Goal: Task Accomplishment & Management: Complete application form

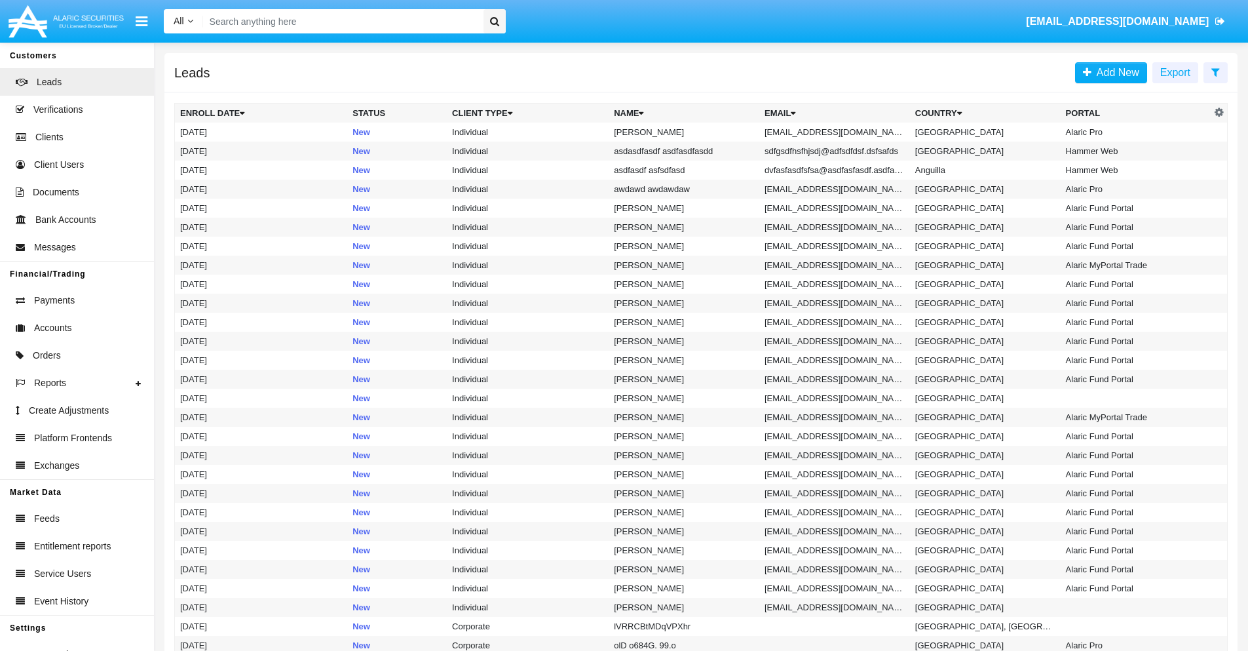
click at [1216, 71] on icon at bounding box center [1216, 72] width 9 height 10
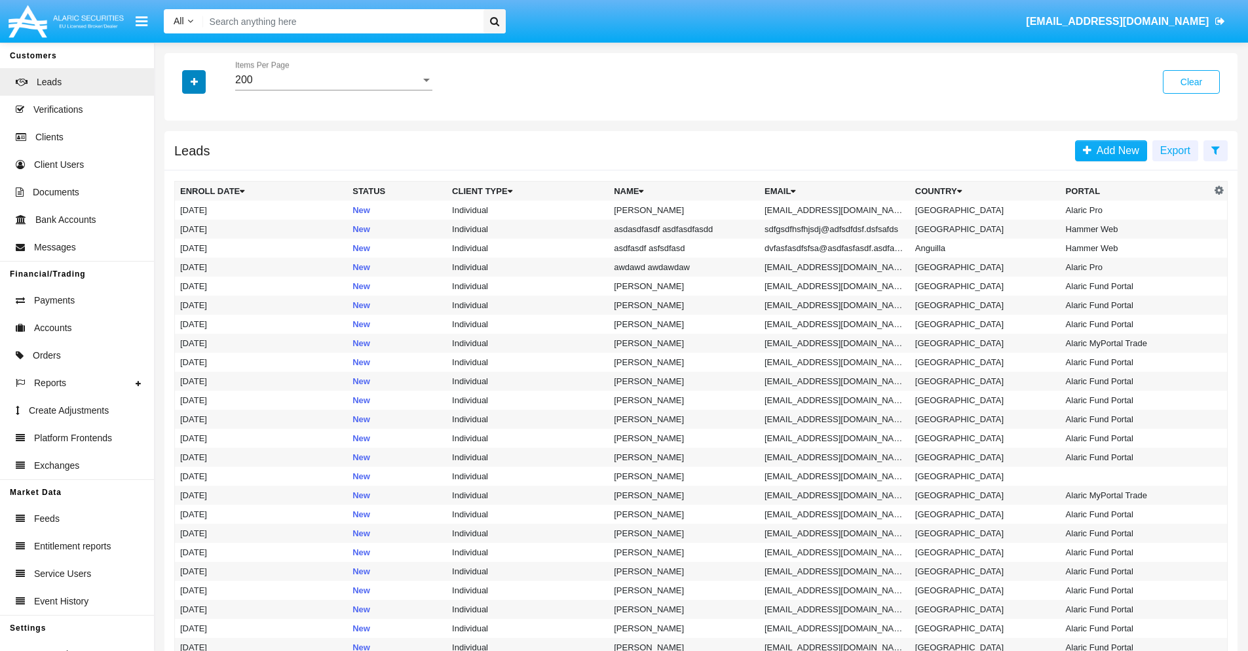
click at [194, 81] on icon "button" at bounding box center [194, 81] width 7 height 9
click at [204, 166] on span "Email" at bounding box center [204, 166] width 26 height 16
click at [180, 171] on input "Email" at bounding box center [180, 171] width 1 height 1
checkbox input "true"
click at [194, 81] on icon "button" at bounding box center [194, 81] width 7 height 9
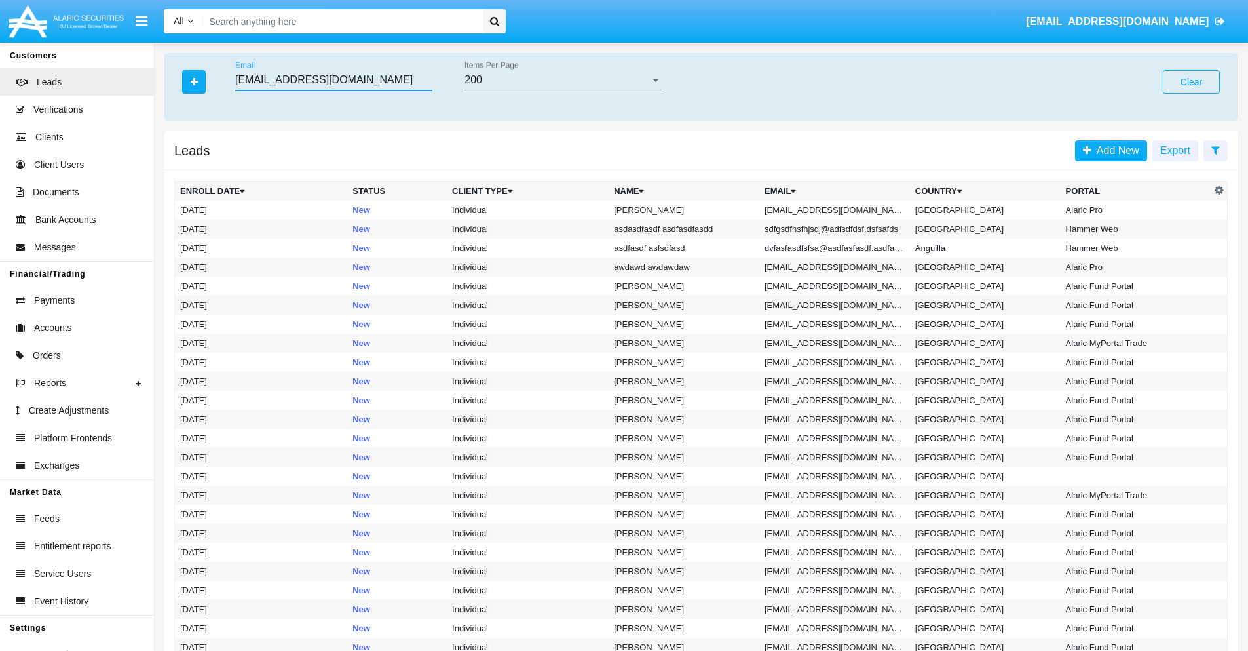
type input "wh34v.18@sihn20j.2j74v.mo"
click at [839, 210] on td "wh34v.18@sihn20j.2j74v.mo" at bounding box center [835, 210] width 151 height 19
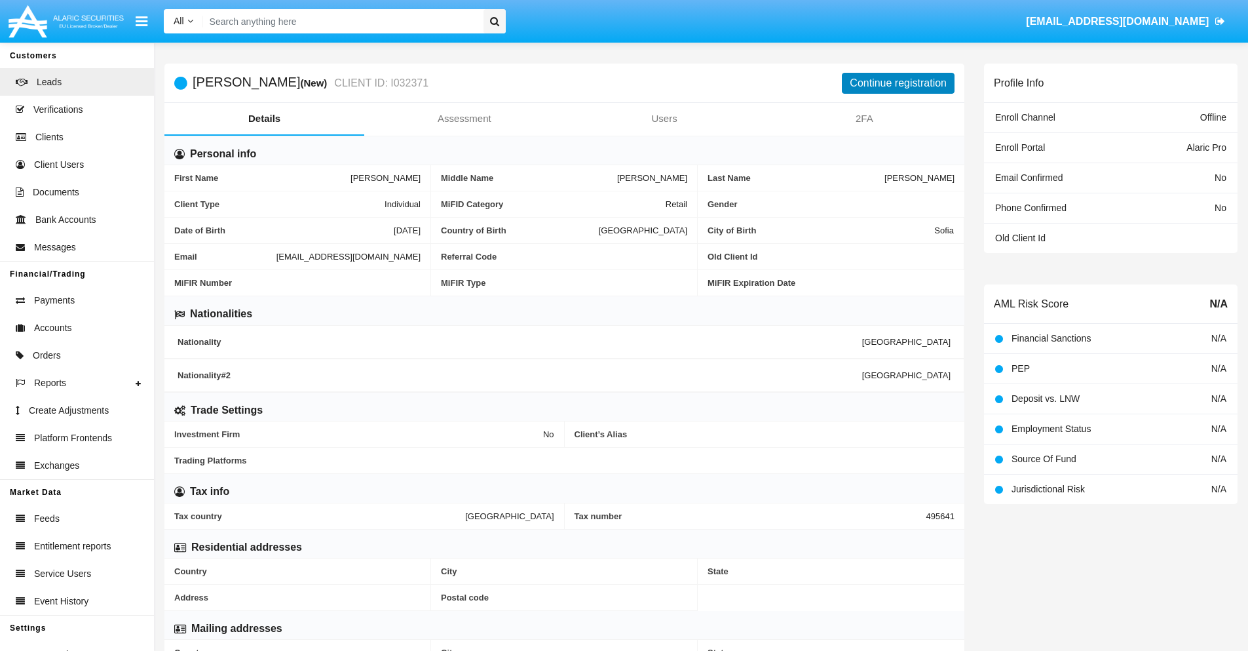
click at [898, 83] on button "Continue registration" at bounding box center [898, 83] width 113 height 21
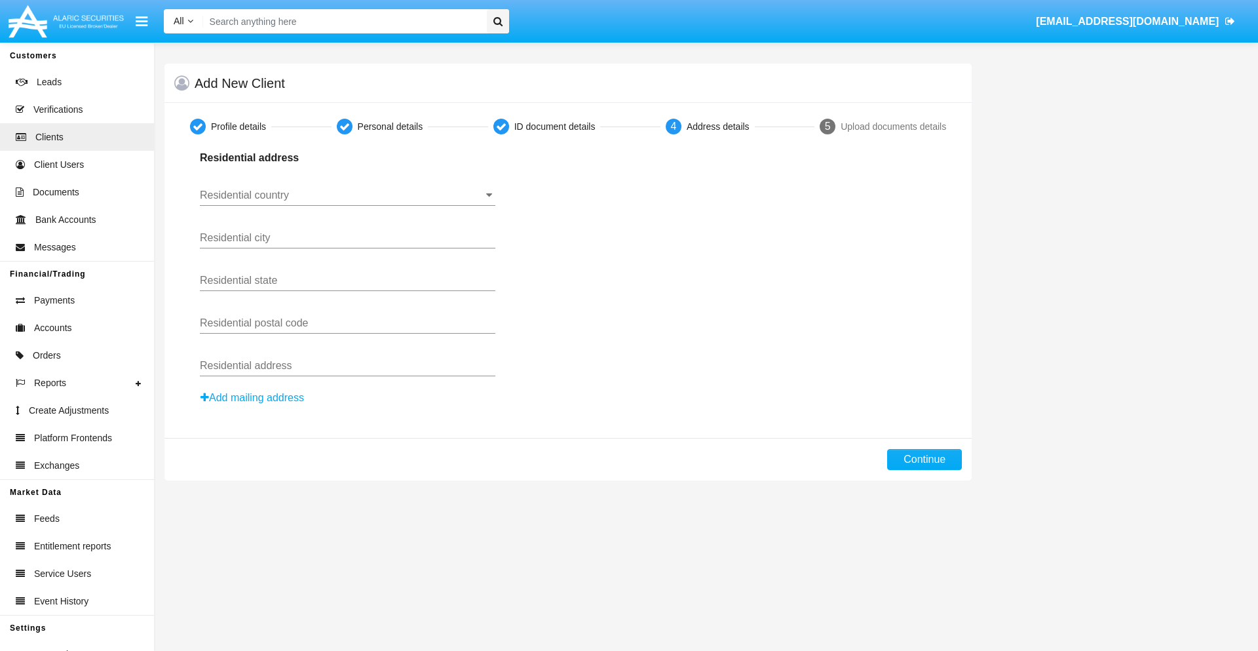
click at [347, 195] on input "Residential country" at bounding box center [348, 195] width 296 height 12
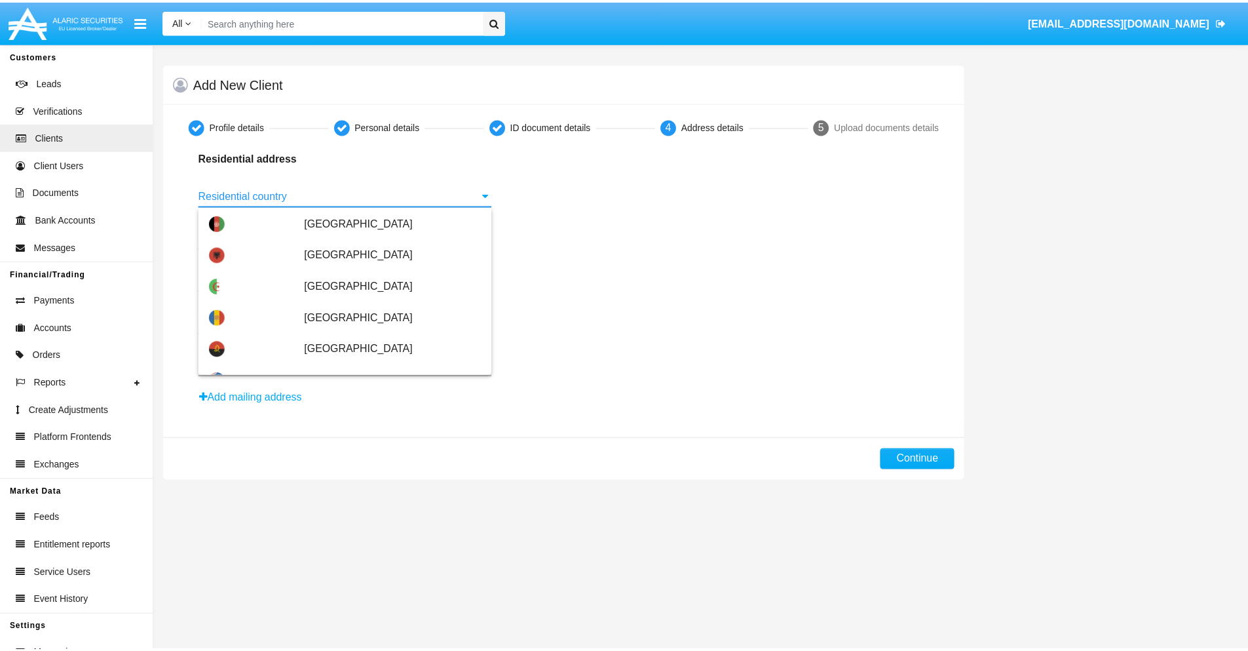
scroll to position [776, 0]
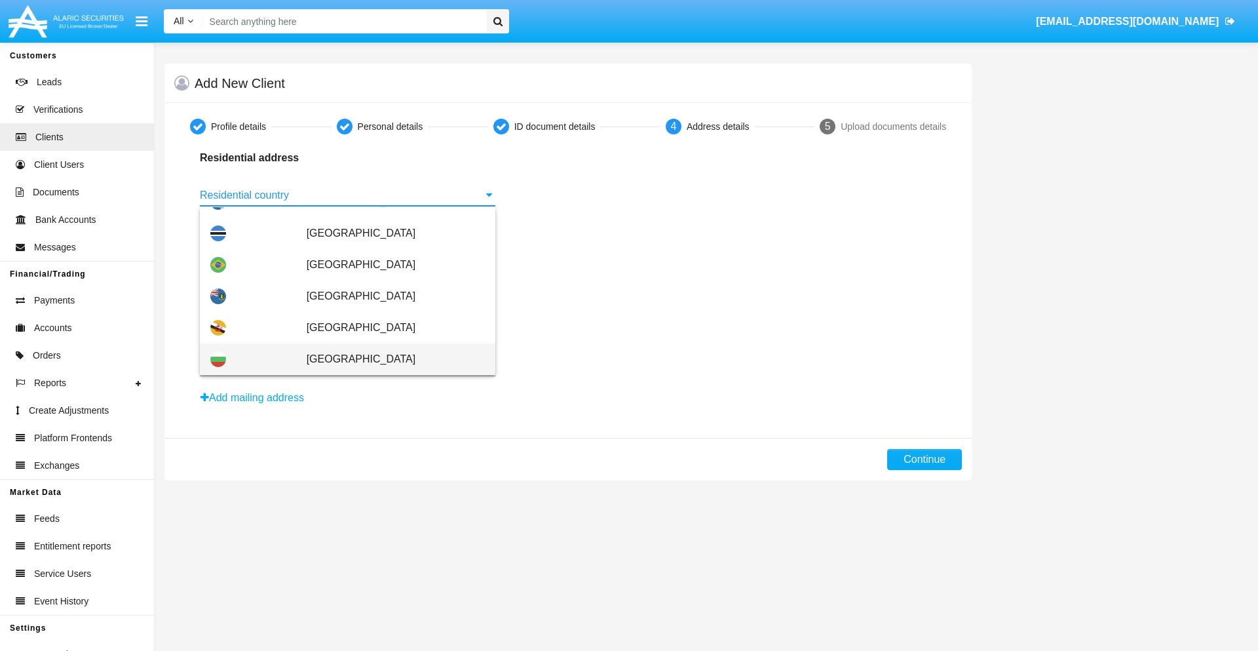
click at [389, 359] on span "[GEOGRAPHIC_DATA]" at bounding box center [396, 358] width 178 height 31
type input "[GEOGRAPHIC_DATA]"
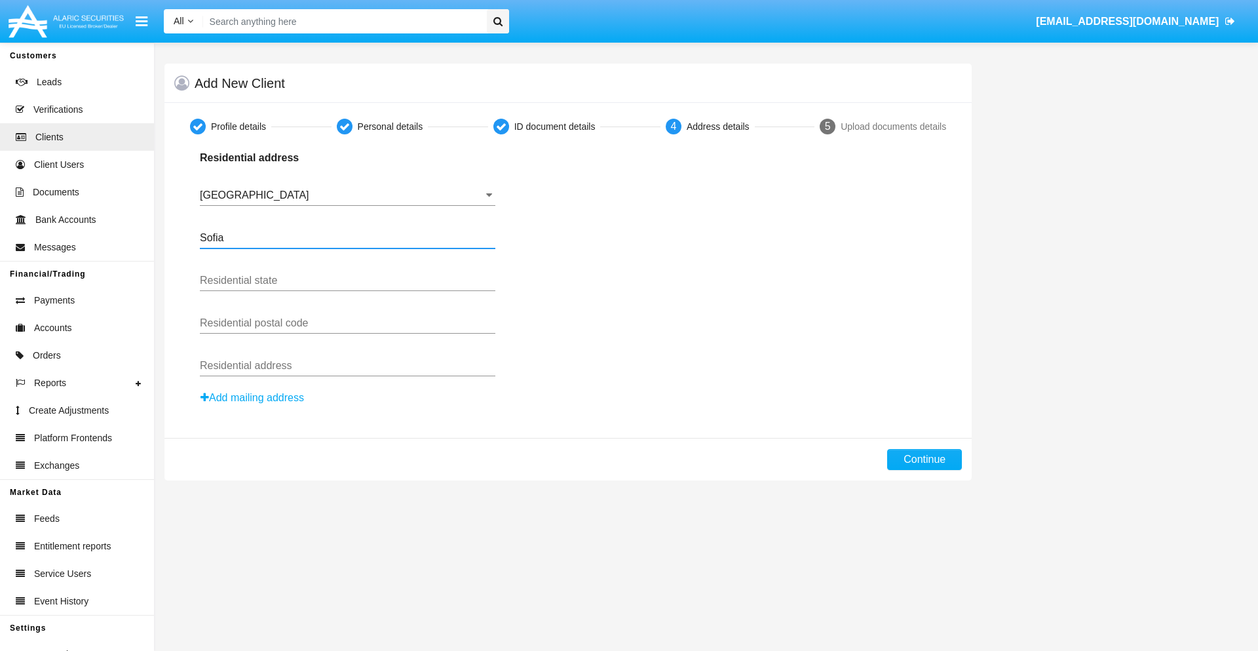
type input "Sofia"
type input "1000"
type input "Vasil Levski"
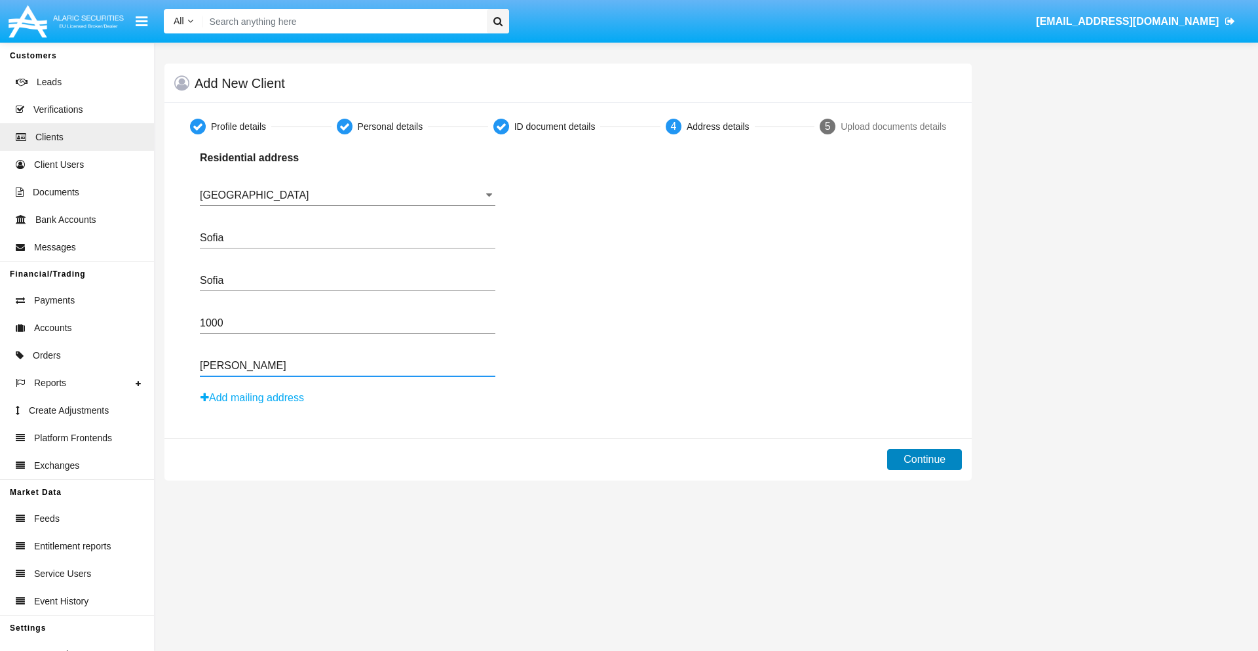
click at [925, 459] on button "Continue" at bounding box center [924, 459] width 75 height 21
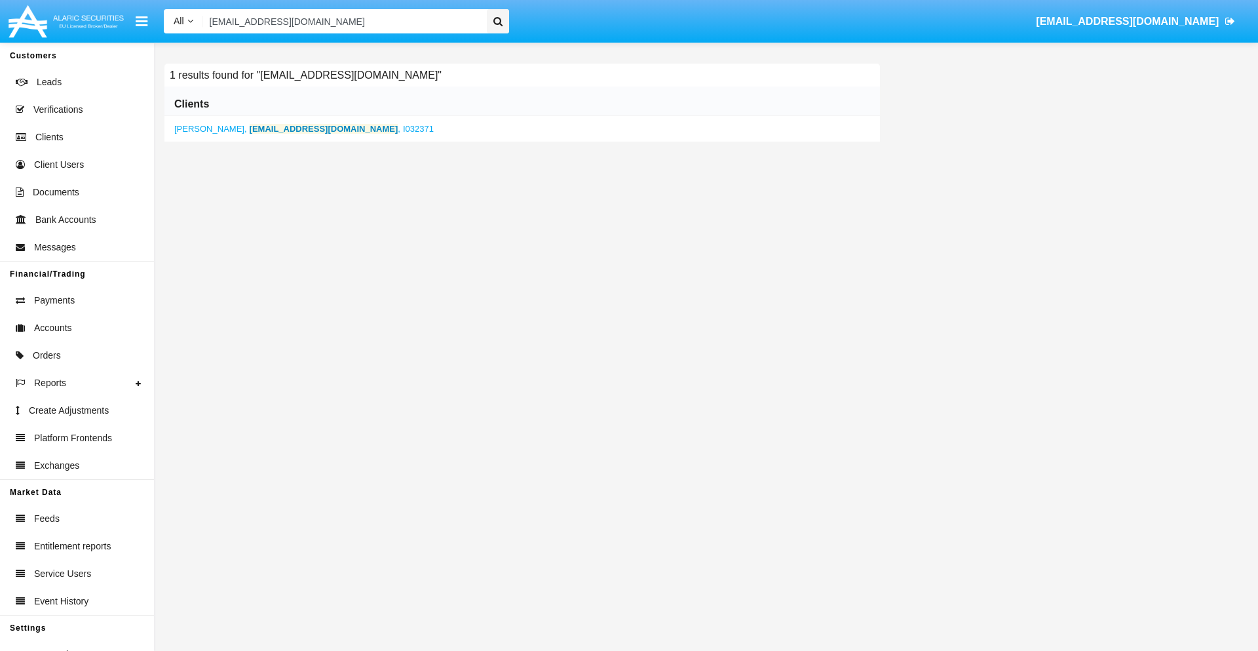
type input "wh34v.18@sihn20j.2j74v.mo"
click at [298, 128] on b "wh34v.18@sihn20j.2j74v.mo" at bounding box center [324, 129] width 149 height 10
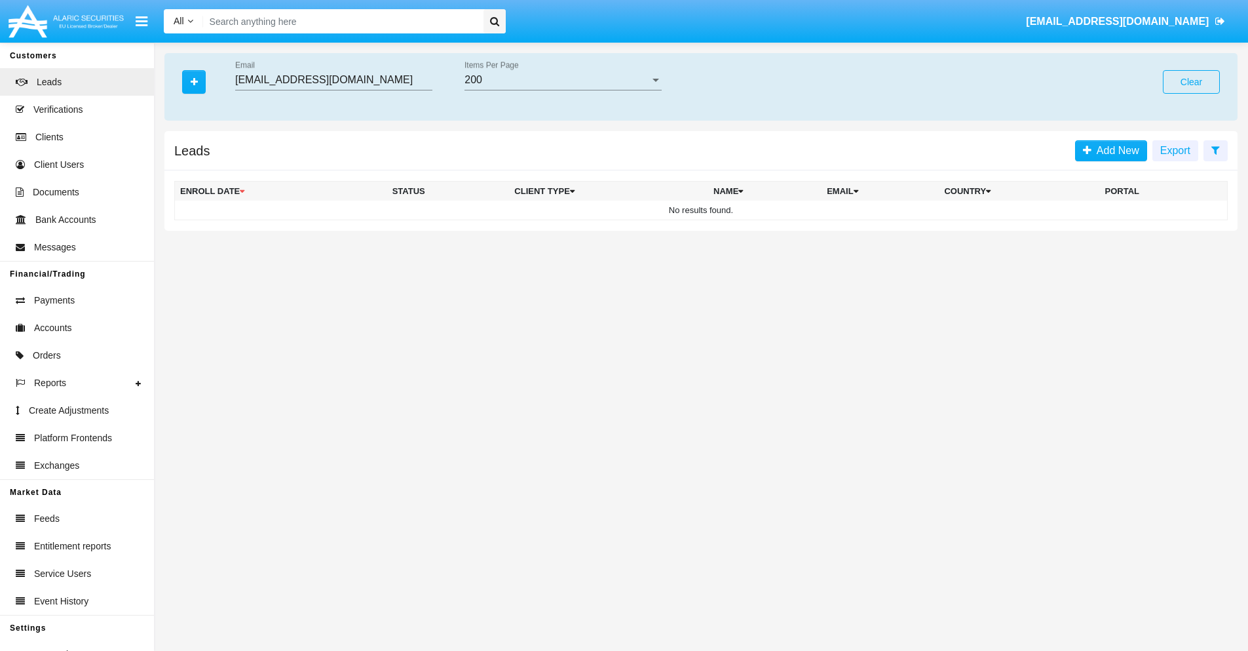
click at [1191, 82] on button "Clear" at bounding box center [1191, 82] width 57 height 24
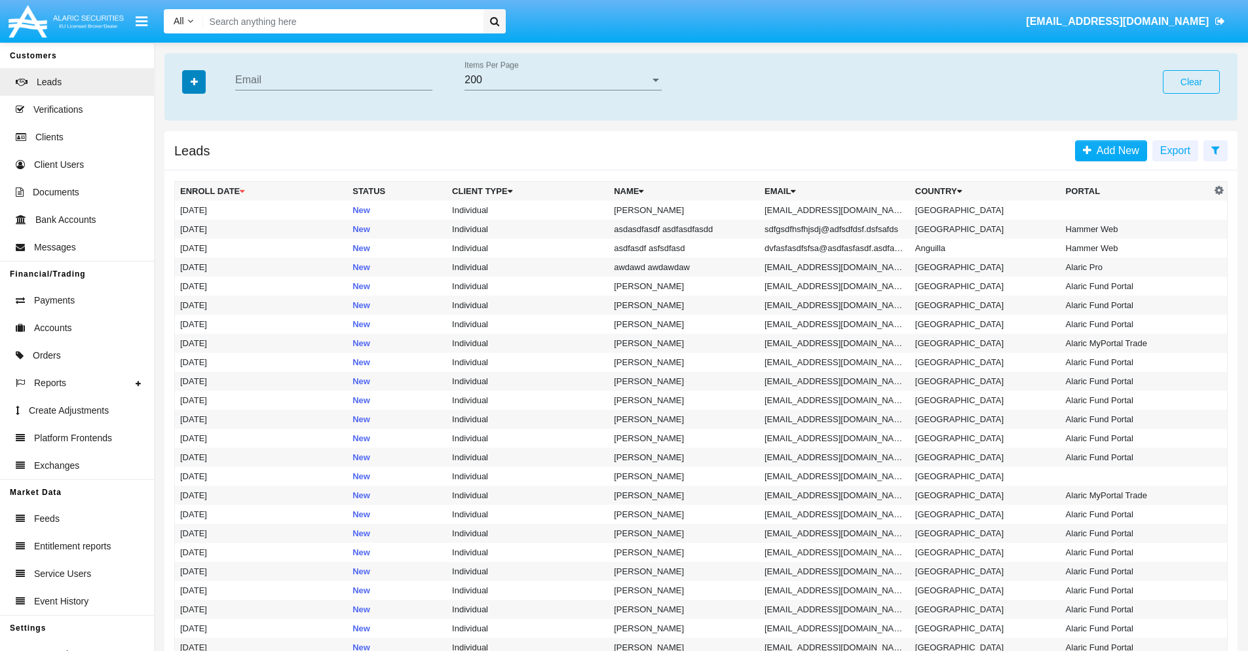
click at [194, 81] on icon "button" at bounding box center [194, 81] width 7 height 9
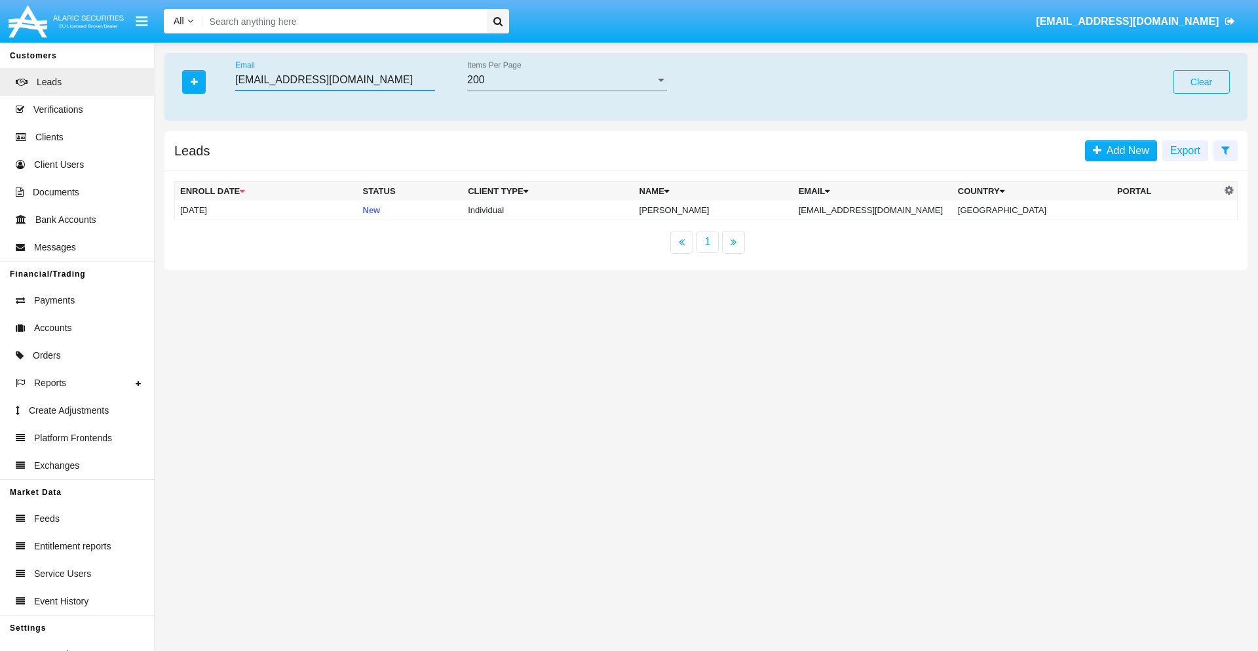
type input "[EMAIL_ADDRESS][DOMAIN_NAME]"
click at [887, 210] on td "[EMAIL_ADDRESS][DOMAIN_NAME]" at bounding box center [873, 211] width 159 height 20
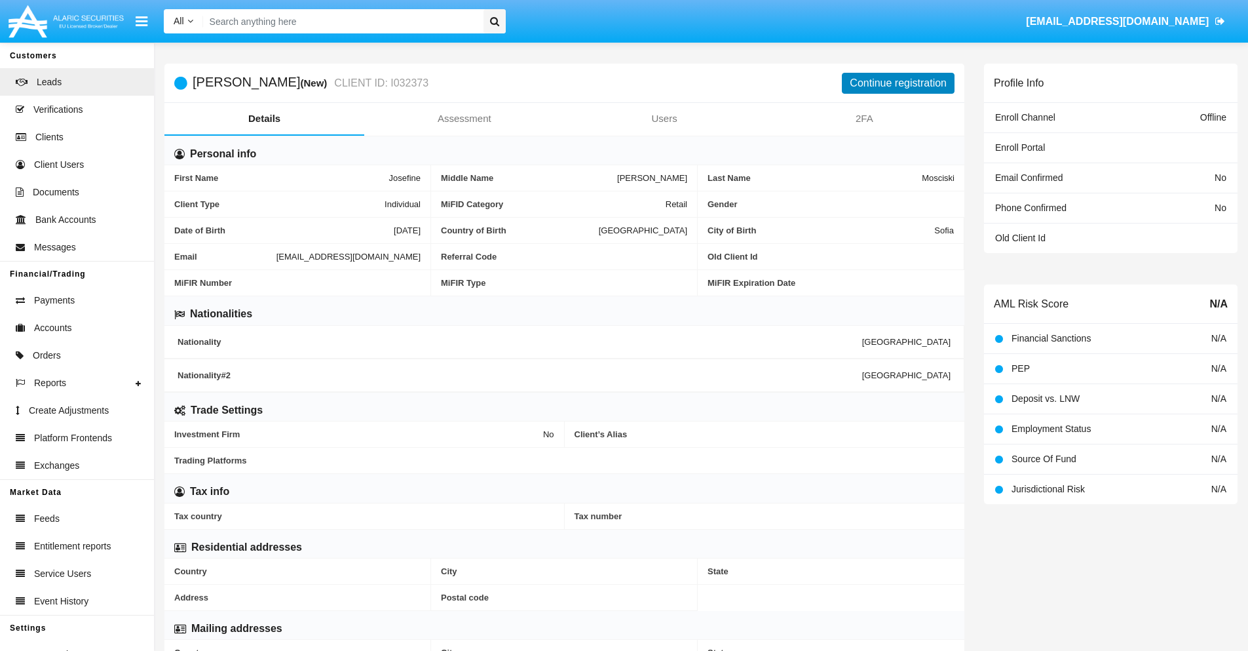
click at [898, 83] on button "Continue registration" at bounding box center [898, 83] width 113 height 21
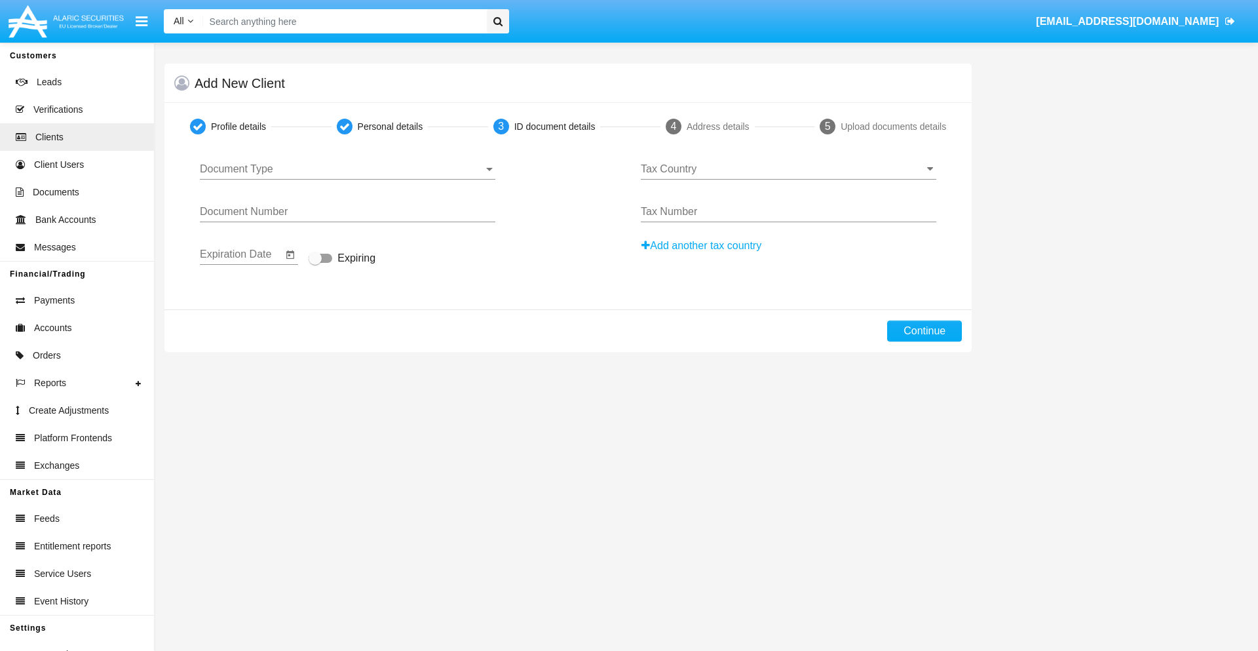
click at [347, 169] on span "Document Type" at bounding box center [342, 169] width 284 height 12
click at [347, 179] on span "Passport" at bounding box center [348, 178] width 296 height 31
type input "ANqsRPLvIaFxTqO"
click at [342, 259] on span "Expiring" at bounding box center [356, 258] width 38 height 16
click at [315, 263] on input "Expiring" at bounding box center [315, 263] width 1 height 1
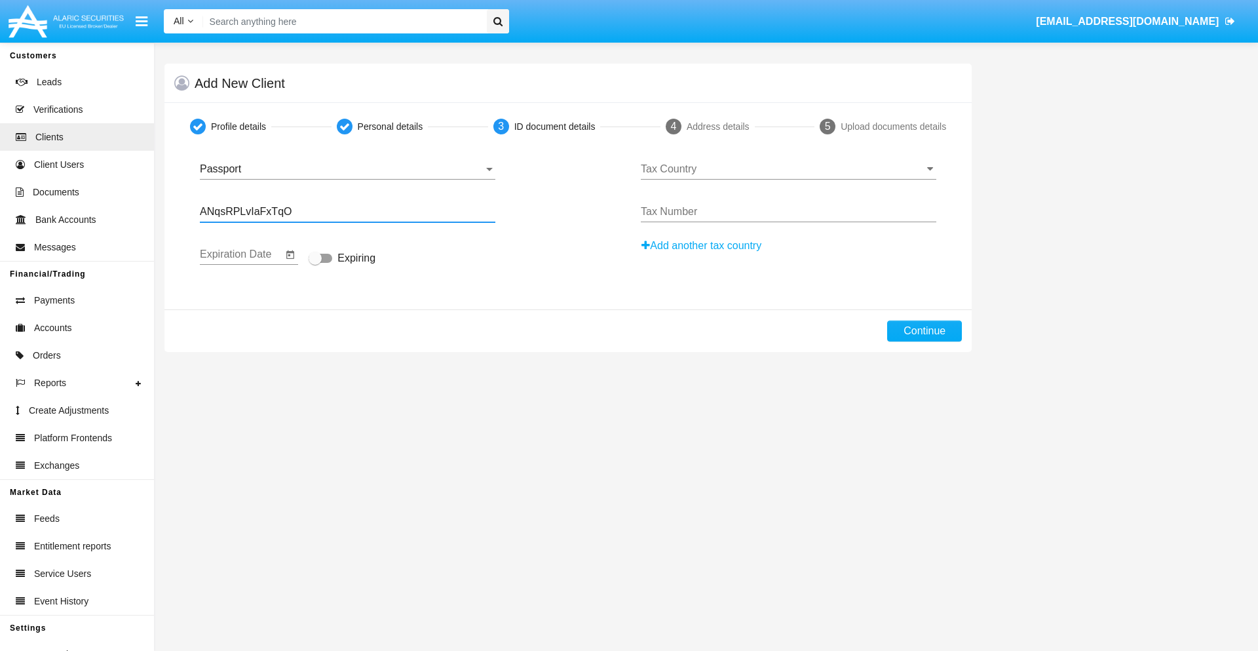
checkbox input "true"
click at [788, 169] on input "Tax Country" at bounding box center [789, 169] width 296 height 12
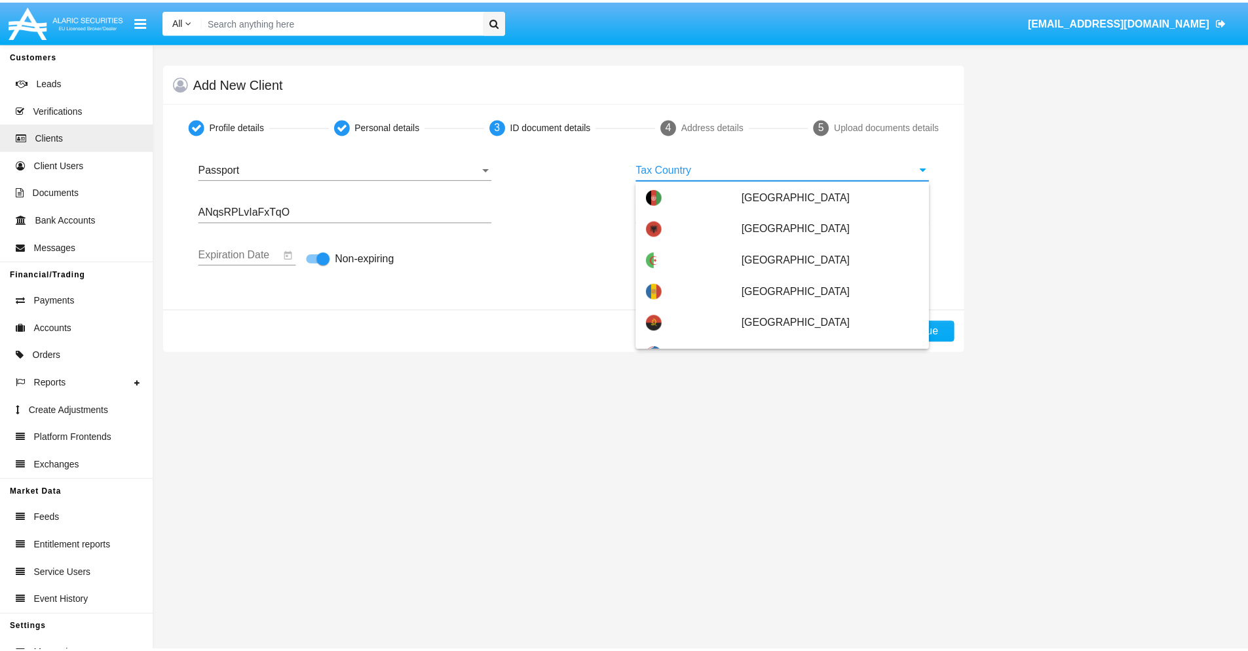
scroll to position [2034, 0]
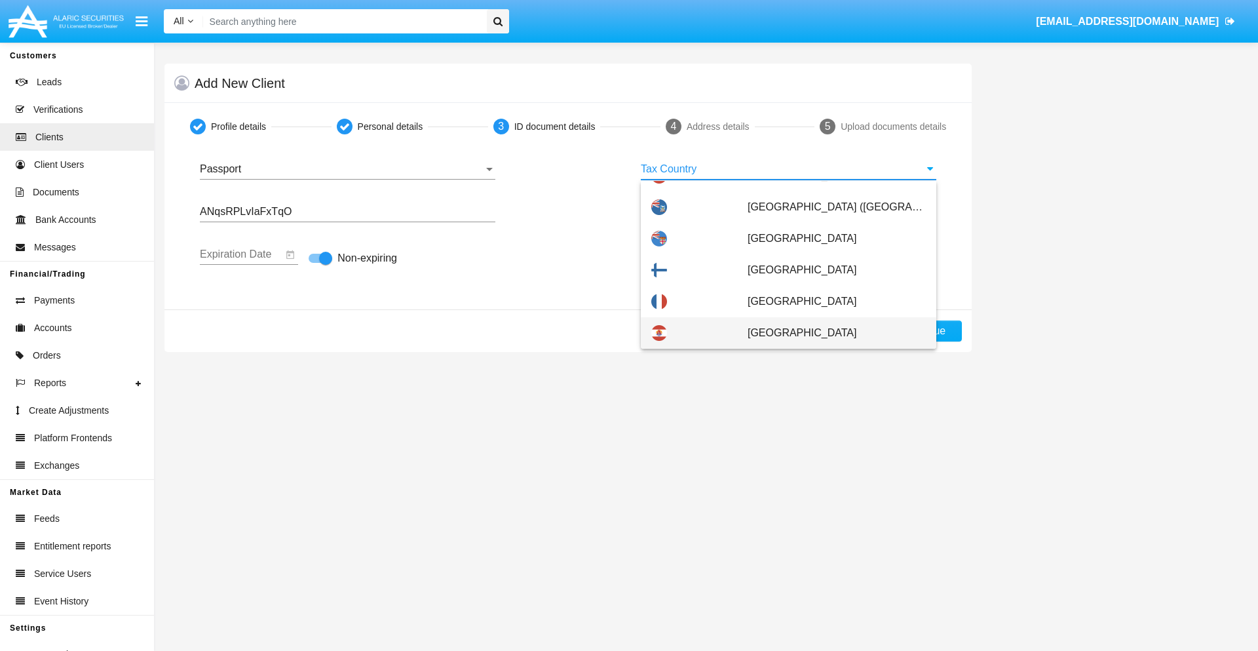
click at [830, 333] on span "French Polynesia" at bounding box center [837, 332] width 178 height 31
type input "French Polynesia"
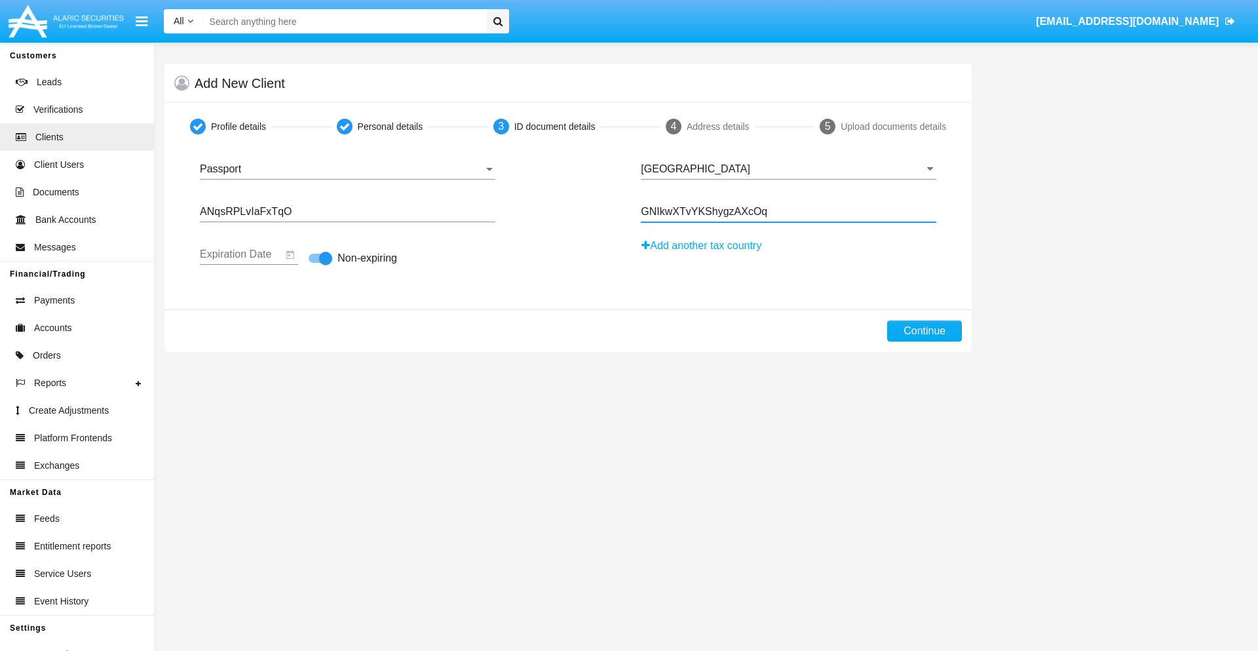
type input "GNIkwXTvYKShygzAXcOq"
click at [925, 331] on button "Continue" at bounding box center [924, 330] width 75 height 21
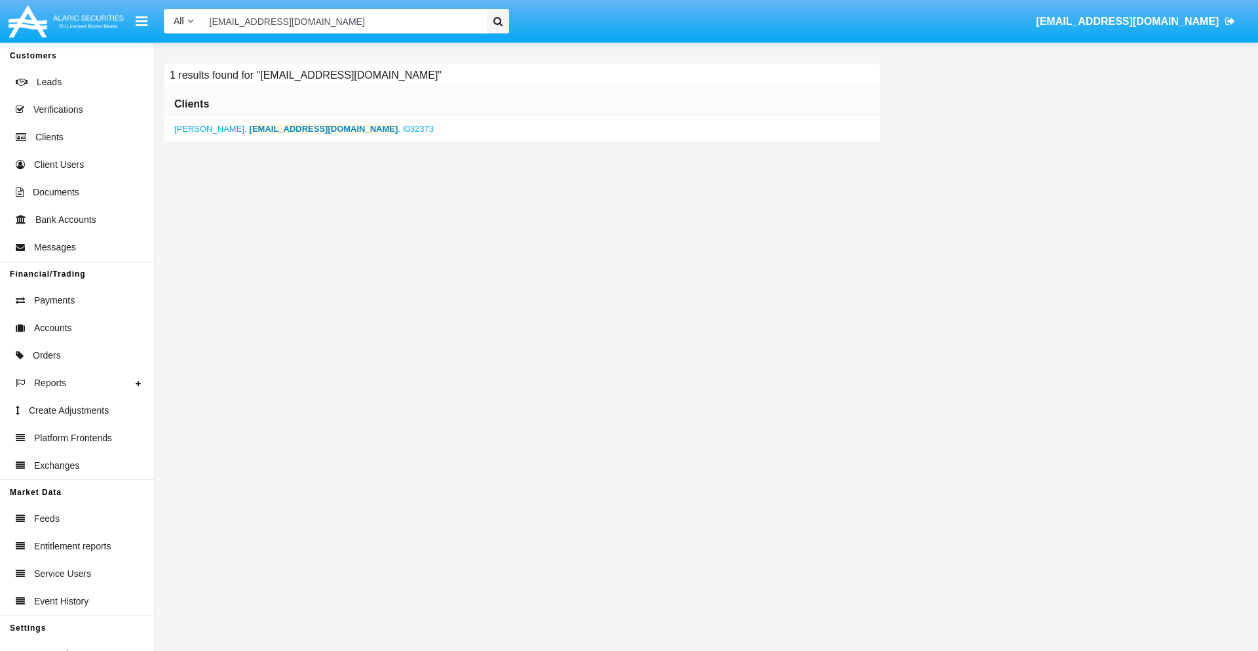
type input "[EMAIL_ADDRESS][DOMAIN_NAME]"
click at [302, 128] on b "[EMAIL_ADDRESS][DOMAIN_NAME]" at bounding box center [324, 129] width 149 height 10
